Goal: Find specific page/section: Find specific page/section

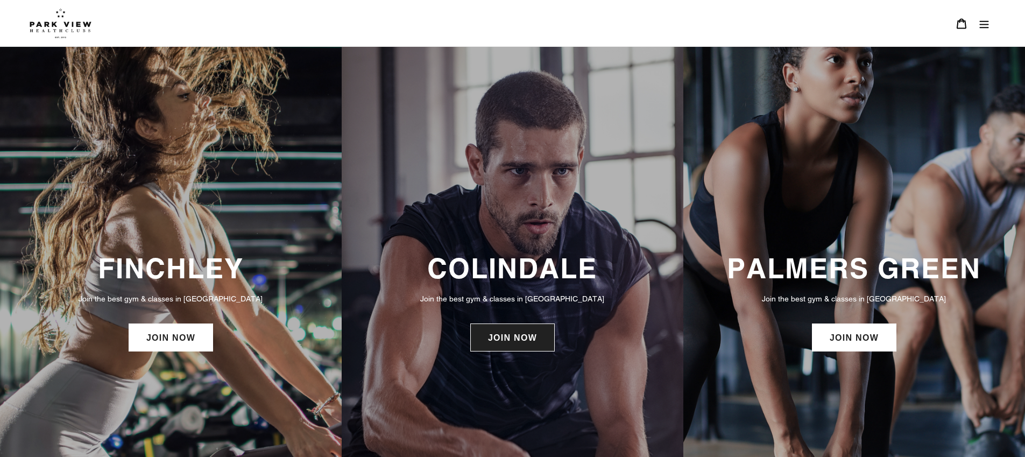
click at [535, 340] on link "JOIN NOW" at bounding box center [512, 337] width 84 height 28
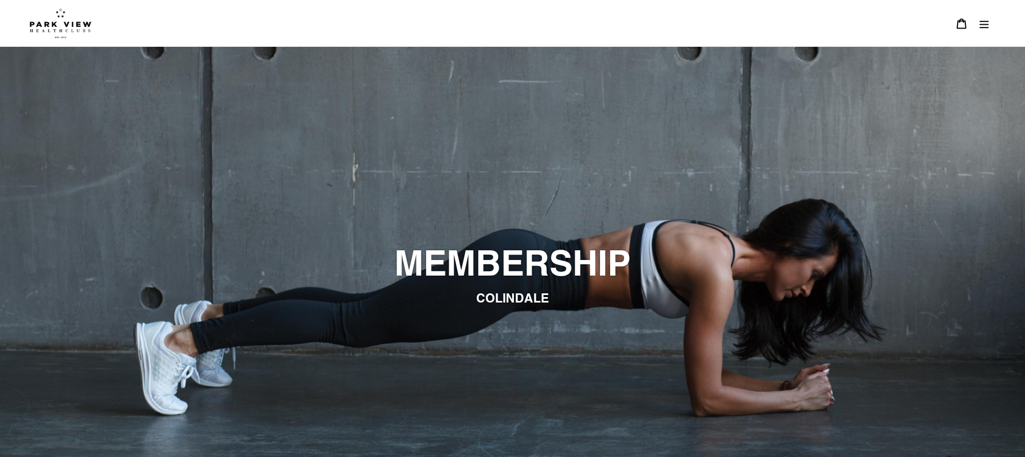
click at [984, 24] on icon "Menu" at bounding box center [984, 24] width 9 height 8
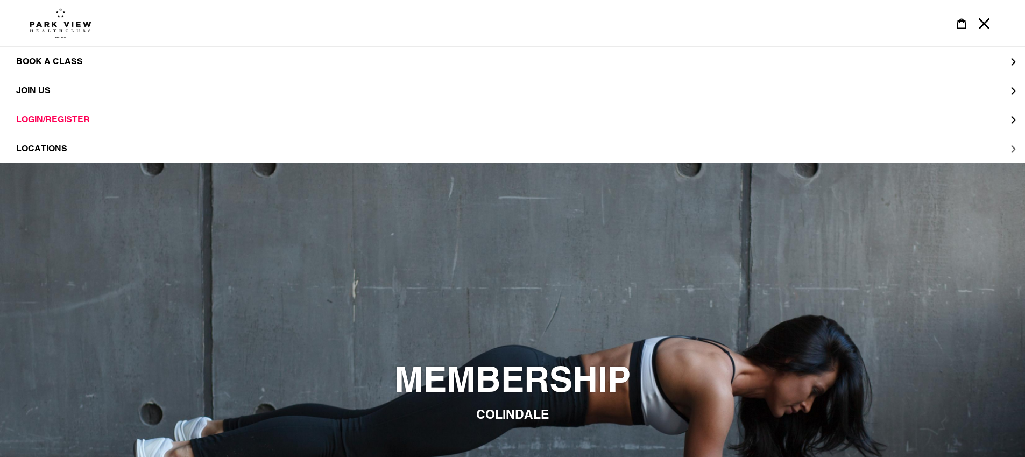
click at [60, 148] on span "LOCATIONS" at bounding box center [41, 148] width 51 height 11
click at [74, 91] on span "Colindale" at bounding box center [63, 90] width 51 height 11
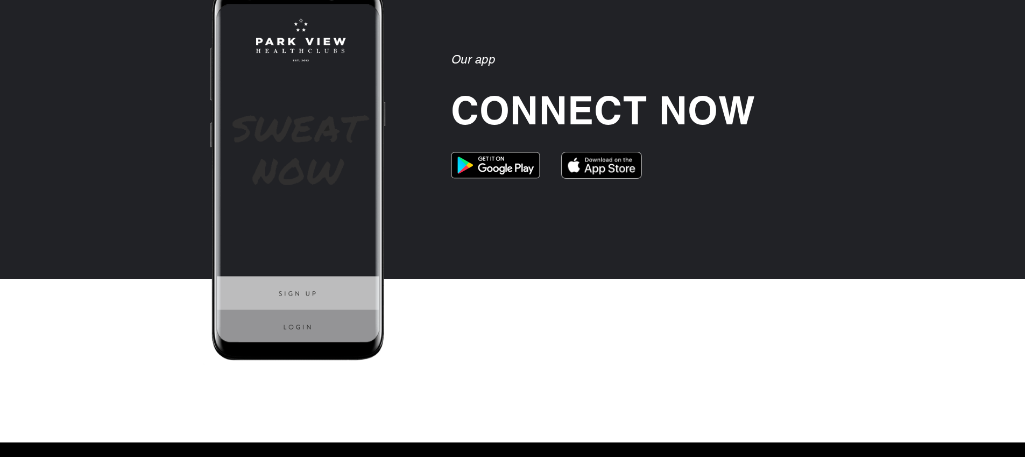
scroll to position [2644, 0]
